Goal: Task Accomplishment & Management: Use online tool/utility

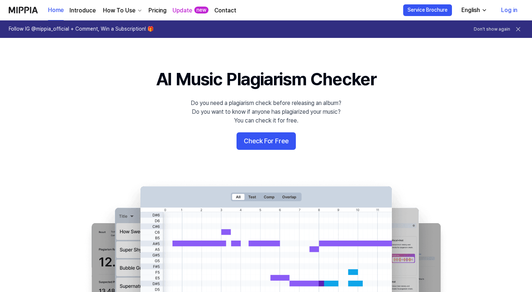
click at [505, 4] on link "Log in" at bounding box center [510, 10] width 28 height 20
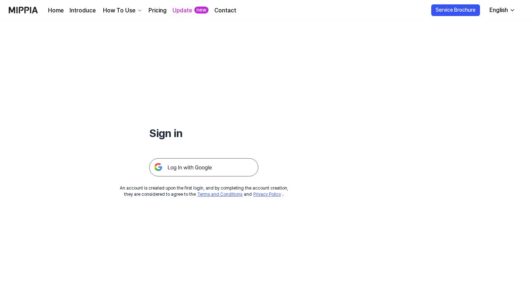
click at [219, 168] on img at bounding box center [203, 167] width 109 height 18
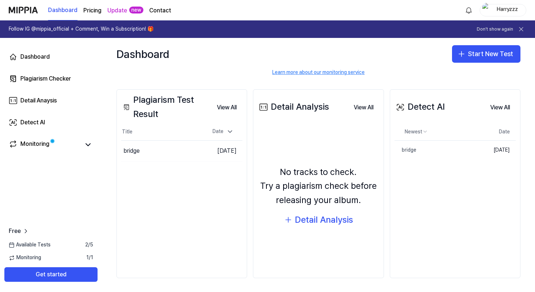
scroll to position [67, 0]
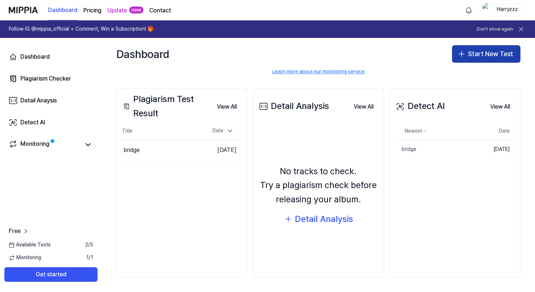
click at [476, 53] on button "Start New Test" at bounding box center [486, 53] width 68 height 17
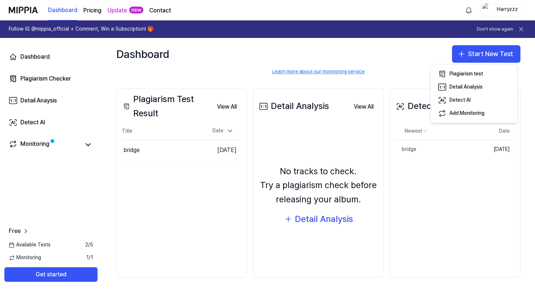
click at [389, 57] on div "Dashboard Start New Test" at bounding box center [318, 54] width 433 height 32
click at [82, 146] on div "Monitoring" at bounding box center [51, 144] width 84 height 10
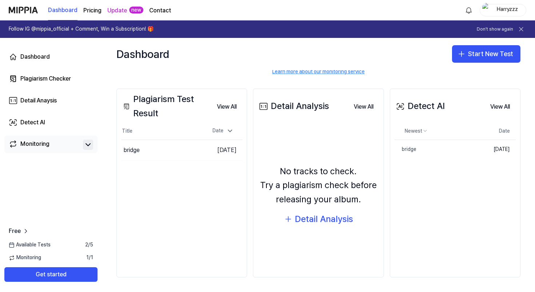
click at [84, 145] on icon at bounding box center [88, 144] width 9 height 9
click at [87, 147] on icon at bounding box center [88, 144] width 9 height 9
